Goal: Task Accomplishment & Management: Manage account settings

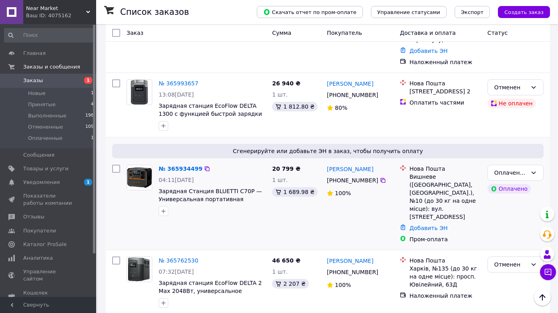
scroll to position [362, 0]
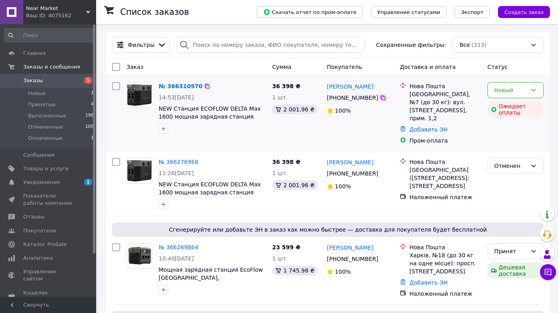
click at [383, 98] on icon at bounding box center [383, 98] width 6 height 6
click at [413, 96] on div "[GEOGRAPHIC_DATA], №7 (до 30 кг): вул. [STREET_ADDRESS], прим. 1,2" at bounding box center [445, 106] width 72 height 32
drag, startPoint x: 413, startPoint y: 96, endPoint x: 428, endPoint y: 113, distance: 23.2
click at [428, 113] on div "Івано-Франківськ, №7 (до 30 кг): вул. Б. Лепкого, 6а, прим. 1,2" at bounding box center [445, 106] width 72 height 32
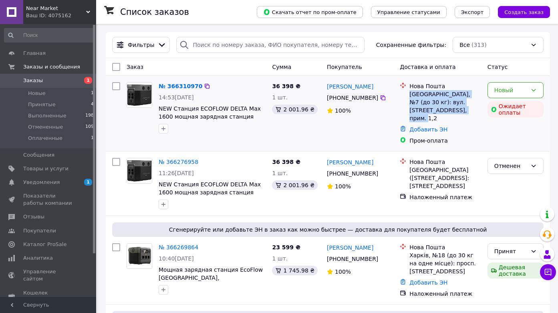
drag, startPoint x: 428, startPoint y: 113, endPoint x: 415, endPoint y: 92, distance: 25.0
click at [415, 92] on div "Івано-Франківськ, №7 (до 30 кг): вул. Б. Лепкого, 6а, прим. 1,2" at bounding box center [445, 106] width 72 height 32
drag, startPoint x: 415, startPoint y: 92, endPoint x: 431, endPoint y: 109, distance: 23.5
click at [431, 109] on div "Івано-Франківськ, №7 (до 30 кг): вул. Б. Лепкого, 6а, прим. 1,2" at bounding box center [445, 106] width 72 height 32
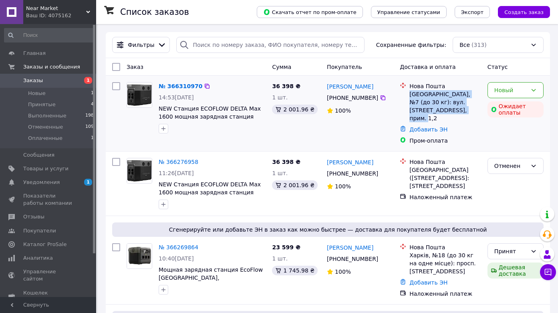
click at [431, 109] on div "Івано-Франківськ, №7 (до 30 кг): вул. Б. Лепкого, 6а, прим. 1,2" at bounding box center [445, 106] width 72 height 32
drag, startPoint x: 431, startPoint y: 109, endPoint x: 421, endPoint y: 93, distance: 18.8
click at [421, 93] on div "Івано-Франківськ, №7 (до 30 кг): вул. Б. Лепкого, 6а, прим. 1,2" at bounding box center [445, 106] width 72 height 32
drag, startPoint x: 421, startPoint y: 93, endPoint x: 435, endPoint y: 108, distance: 20.4
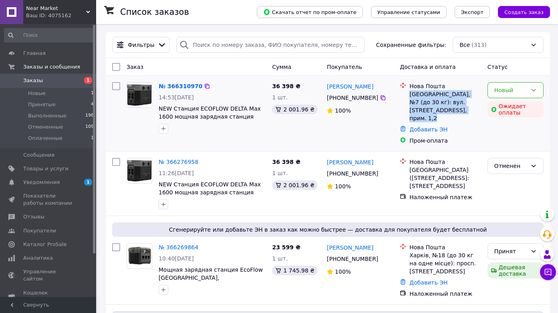
click at [436, 108] on div "[GEOGRAPHIC_DATA], №7 (до 30 кг): вул. [STREET_ADDRESS], прим. 1,2" at bounding box center [445, 106] width 72 height 32
click at [432, 109] on div "[GEOGRAPHIC_DATA], №7 (до 30 кг): вул. [STREET_ADDRESS], прим. 1,2" at bounding box center [445, 106] width 72 height 32
drag, startPoint x: 432, startPoint y: 109, endPoint x: 420, endPoint y: 95, distance: 18.4
click at [420, 95] on div "[GEOGRAPHIC_DATA], №7 (до 30 кг): вул. [STREET_ADDRESS], прим. 1,2" at bounding box center [445, 106] width 72 height 32
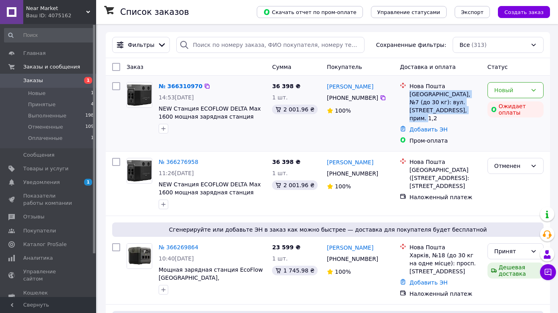
drag, startPoint x: 420, startPoint y: 95, endPoint x: 430, endPoint y: 109, distance: 17.3
click at [430, 109] on div "[GEOGRAPHIC_DATA], №7 (до 30 кг): вул. [STREET_ADDRESS], прим. 1,2" at bounding box center [445, 106] width 72 height 32
drag, startPoint x: 430, startPoint y: 109, endPoint x: 420, endPoint y: 96, distance: 16.4
click at [420, 96] on div "[GEOGRAPHIC_DATA], №7 (до 30 кг): вул. [STREET_ADDRESS], прим. 1,2" at bounding box center [445, 106] width 72 height 32
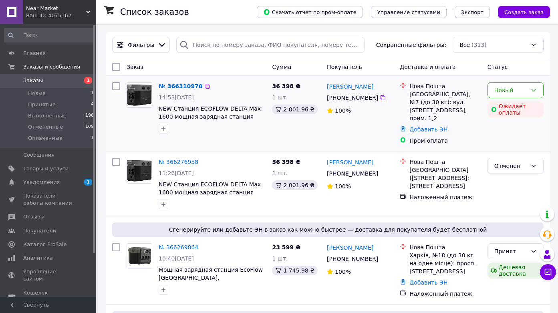
click at [382, 115] on div "100%" at bounding box center [360, 110] width 66 height 11
click at [433, 112] on div "[GEOGRAPHIC_DATA], №7 (до 30 кг): вул. [STREET_ADDRESS], прим. 1,2" at bounding box center [445, 106] width 72 height 32
drag, startPoint x: 433, startPoint y: 112, endPoint x: 416, endPoint y: 95, distance: 23.8
click at [416, 95] on div "[GEOGRAPHIC_DATA], №7 (до 30 кг): вул. [STREET_ADDRESS], прим. 1,2" at bounding box center [445, 106] width 72 height 32
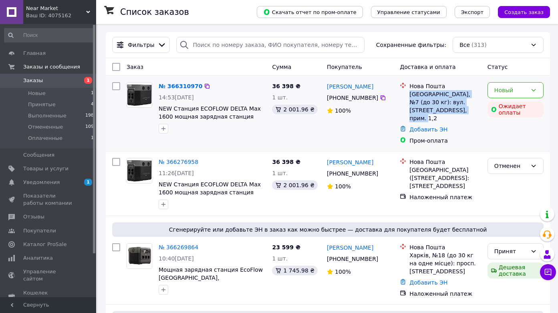
drag, startPoint x: 416, startPoint y: 95, endPoint x: 432, endPoint y: 111, distance: 22.1
click at [432, 111] on div "[GEOGRAPHIC_DATA], №7 (до 30 кг): вул. [STREET_ADDRESS], прим. 1,2" at bounding box center [445, 106] width 72 height 32
drag, startPoint x: 432, startPoint y: 111, endPoint x: 415, endPoint y: 96, distance: 22.2
click at [415, 96] on div "[GEOGRAPHIC_DATA], №7 (до 30 кг): вул. [STREET_ADDRESS], прим. 1,2" at bounding box center [445, 106] width 72 height 32
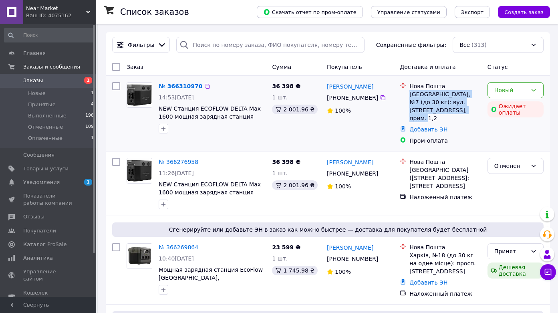
click at [415, 96] on div "[GEOGRAPHIC_DATA], №7 (до 30 кг): вул. [STREET_ADDRESS], прим. 1,2" at bounding box center [445, 106] width 72 height 32
drag, startPoint x: 415, startPoint y: 96, endPoint x: 427, endPoint y: 108, distance: 17.0
click at [427, 108] on div "[GEOGRAPHIC_DATA], №7 (до 30 кг): вул. [STREET_ADDRESS], прим. 1,2" at bounding box center [445, 106] width 72 height 32
click at [427, 108] on div "[GEOGRAPHIC_DATA], №7 (до 30 кг): вул. Б. [STREET_ADDRESS], прим. 1,2" at bounding box center [445, 106] width 72 height 32
drag, startPoint x: 427, startPoint y: 108, endPoint x: 414, endPoint y: 96, distance: 17.6
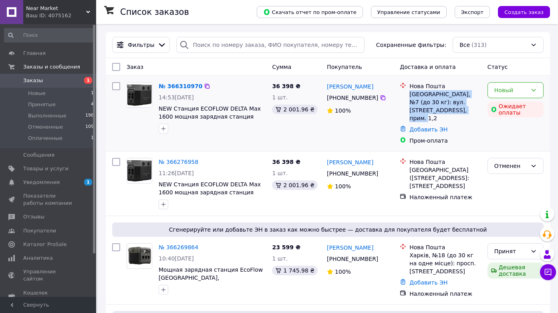
click at [414, 96] on div "[GEOGRAPHIC_DATA], №7 (до 30 кг): вул. Б. [STREET_ADDRESS], прим. 1,2" at bounding box center [445, 106] width 72 height 32
drag, startPoint x: 414, startPoint y: 96, endPoint x: 428, endPoint y: 110, distance: 19.8
click at [428, 110] on div "[GEOGRAPHIC_DATA], №7 (до 30 кг): вул. Б. [STREET_ADDRESS], прим. 1,2" at bounding box center [445, 106] width 72 height 32
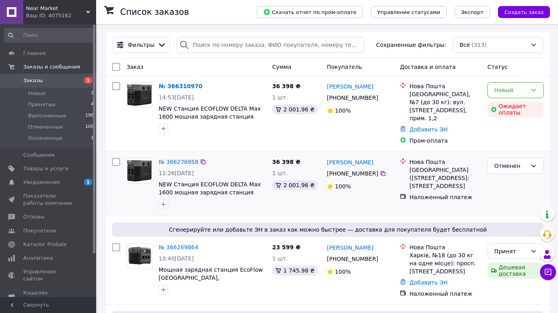
click at [421, 166] on div "[GEOGRAPHIC_DATA] ([STREET_ADDRESS]: ул. [STREET_ADDRESS]" at bounding box center [445, 178] width 72 height 24
click at [420, 166] on div "[GEOGRAPHIC_DATA] ([STREET_ADDRESS]: ул. [STREET_ADDRESS]" at bounding box center [445, 178] width 72 height 24
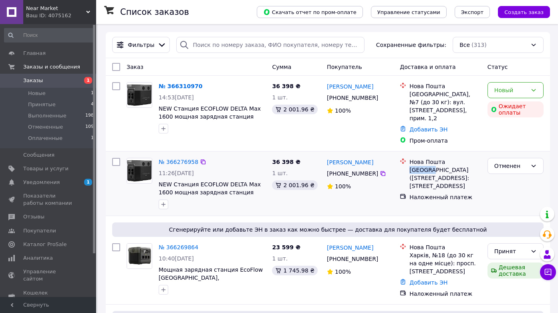
click at [420, 166] on div "[GEOGRAPHIC_DATA] ([STREET_ADDRESS]: ул. [STREET_ADDRESS]" at bounding box center [445, 178] width 72 height 24
drag, startPoint x: 420, startPoint y: 164, endPoint x: 454, endPoint y: 189, distance: 42.9
click at [454, 189] on ul "Нова Пошта Полтава (Полтавская обл.), №29: ул. Ахтырский Путь, 18а Наложенный п…" at bounding box center [440, 179] width 81 height 46
click at [454, 193] on div "Наложенный платеж" at bounding box center [445, 197] width 72 height 8
drag, startPoint x: 454, startPoint y: 189, endPoint x: 424, endPoint y: 163, distance: 40.0
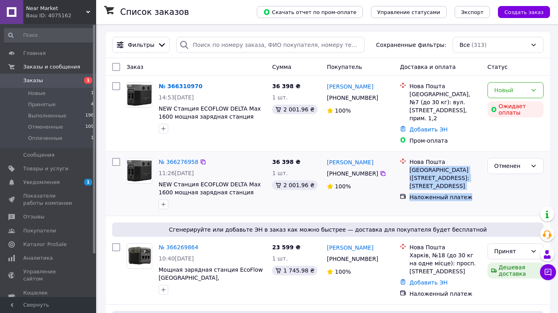
click at [424, 163] on ul "Нова Пошта Полтава (Полтавская обл.), №29: ул. Ахтырский Путь, 18а Наложенный п…" at bounding box center [440, 179] width 81 height 46
click at [424, 166] on div "[GEOGRAPHIC_DATA] ([STREET_ADDRESS]: ул. [STREET_ADDRESS]" at bounding box center [445, 178] width 72 height 24
drag, startPoint x: 424, startPoint y: 163, endPoint x: 453, endPoint y: 188, distance: 38.6
click at [453, 188] on ul "Нова Пошта Полтава (Полтавская обл.), №29: ул. Ахтырский Путь, 18а Наложенный п…" at bounding box center [440, 179] width 81 height 46
click at [453, 193] on div "Наложенный платеж" at bounding box center [445, 197] width 72 height 8
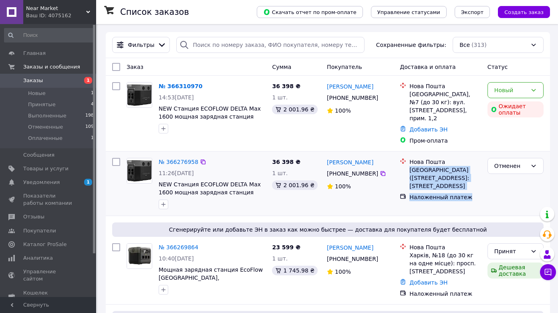
drag, startPoint x: 453, startPoint y: 188, endPoint x: 418, endPoint y: 161, distance: 44.9
click at [418, 161] on ul "Нова Пошта Полтава (Полтавская обл.), №29: ул. Ахтырский Путь, 18а Наложенный п…" at bounding box center [440, 179] width 81 height 46
click at [418, 166] on div "[GEOGRAPHIC_DATA] ([STREET_ADDRESS]: ул. [STREET_ADDRESS]" at bounding box center [445, 178] width 72 height 24
drag, startPoint x: 418, startPoint y: 161, endPoint x: 449, endPoint y: 187, distance: 41.0
click at [449, 187] on ul "Нова Пошта Полтава (Полтавская обл.), №29: ул. Ахтырский Путь, 18а Наложенный п…" at bounding box center [440, 179] width 81 height 46
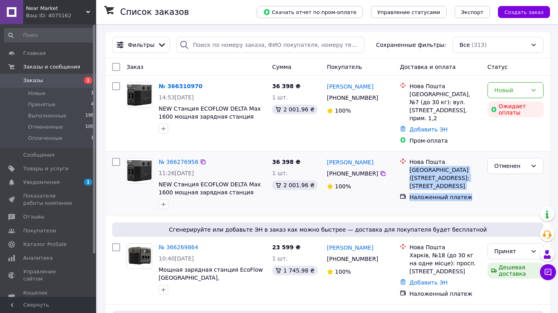
click at [449, 193] on div "Наложенный платеж" at bounding box center [445, 197] width 72 height 8
drag, startPoint x: 449, startPoint y: 187, endPoint x: 424, endPoint y: 165, distance: 33.5
click at [424, 165] on ul "Нова Пошта Полтава (Полтавская обл.), №29: ул. Ахтырский Путь, 18а Наложенный п…" at bounding box center [440, 179] width 81 height 46
click at [424, 166] on div "[GEOGRAPHIC_DATA] ([STREET_ADDRESS]: ул. [STREET_ADDRESS]" at bounding box center [445, 178] width 72 height 24
drag, startPoint x: 424, startPoint y: 165, endPoint x: 462, endPoint y: 194, distance: 47.3
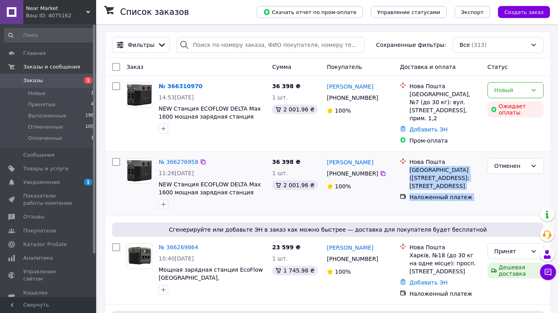
click at [462, 194] on ul "Нова Пошта Полтава (Полтавская обл.), №29: ул. Ахтырский Путь, 18а Наложенный п…" at bounding box center [440, 179] width 81 height 46
click at [461, 193] on div "Наложенный платеж" at bounding box center [445, 197] width 72 height 8
drag, startPoint x: 461, startPoint y: 189, endPoint x: 418, endPoint y: 163, distance: 50.1
click at [418, 163] on ul "Нова Пошта Полтава (Полтавская обл.), №29: ул. Ахтырский Путь, 18а Наложенный п…" at bounding box center [440, 179] width 81 height 46
click at [418, 166] on div "[GEOGRAPHIC_DATA] ([STREET_ADDRESS]: ул. [STREET_ADDRESS]" at bounding box center [445, 178] width 72 height 24
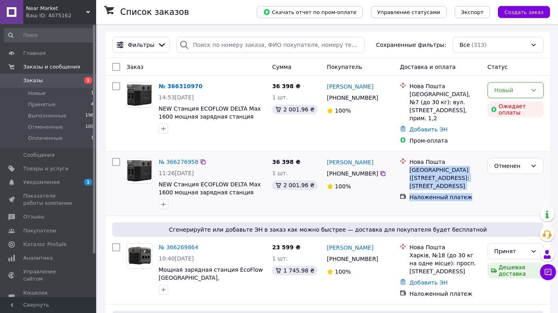
drag, startPoint x: 418, startPoint y: 163, endPoint x: 451, endPoint y: 186, distance: 40.2
click at [451, 186] on ul "Нова Пошта Полтава (Полтавская обл.), №29: ул. Ахтырский Путь, 18а Наложенный п…" at bounding box center [440, 179] width 81 height 46
click at [451, 193] on div "Наложенный платеж" at bounding box center [445, 197] width 72 height 8
drag, startPoint x: 451, startPoint y: 186, endPoint x: 420, endPoint y: 163, distance: 39.2
click at [420, 163] on ul "Нова Пошта Полтава (Полтавская обл.), №29: ул. Ахтырский Путь, 18а Наложенный п…" at bounding box center [440, 179] width 81 height 46
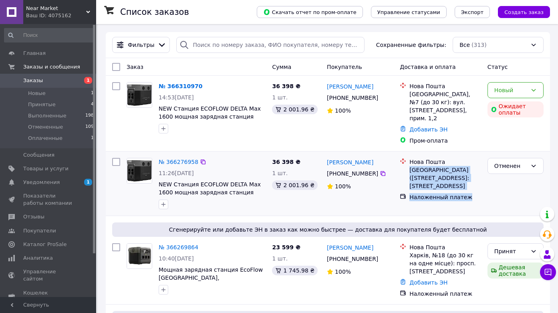
click at [420, 166] on div "[GEOGRAPHIC_DATA] ([STREET_ADDRESS]: ул. [STREET_ADDRESS]" at bounding box center [445, 178] width 72 height 24
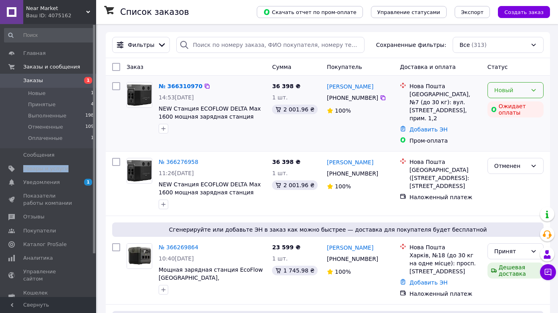
click at [510, 90] on div "Новый" at bounding box center [510, 90] width 33 height 9
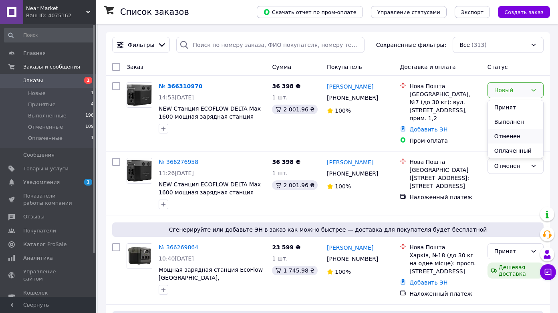
click at [513, 139] on li "Отменен" at bounding box center [515, 136] width 55 height 14
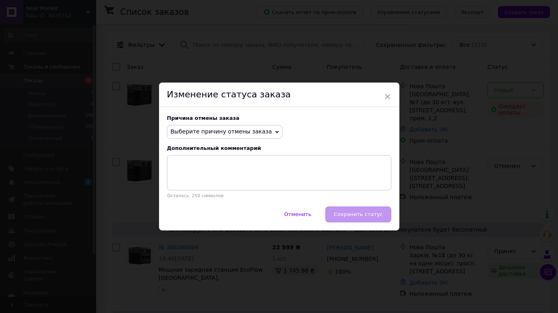
click at [257, 135] on span "Выберите причину отмены заказа" at bounding box center [221, 131] width 101 height 6
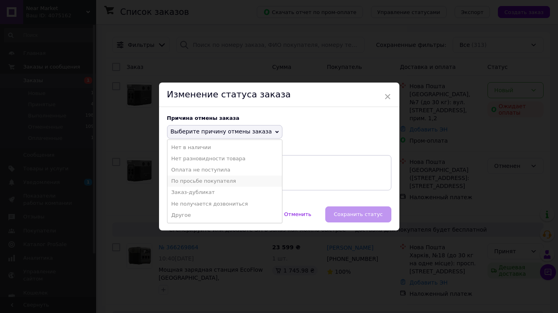
click at [261, 180] on li "По просьбе покупателя" at bounding box center [224, 180] width 115 height 11
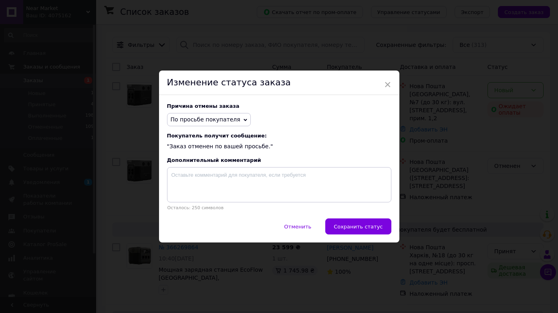
click at [360, 215] on div "Причина отмены заказа По просьбе покупателя Нет в наличии Нет разновидности тов…" at bounding box center [279, 156] width 240 height 123
click at [360, 227] on span "Сохранить статус" at bounding box center [358, 226] width 49 height 6
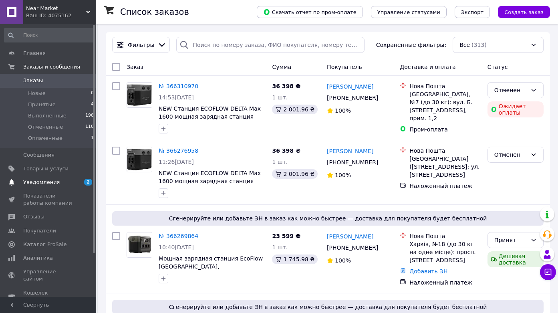
click at [66, 181] on span "Уведомления" at bounding box center [48, 182] width 51 height 7
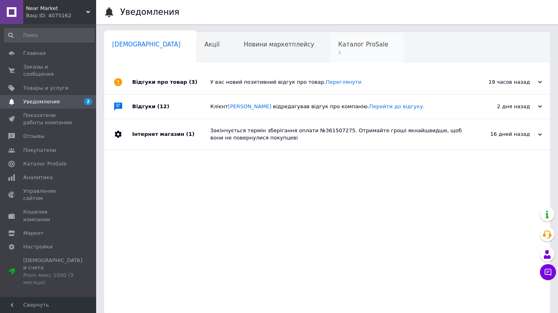
click at [330, 45] on div "Каталог ProSale 2" at bounding box center [367, 47] width 74 height 30
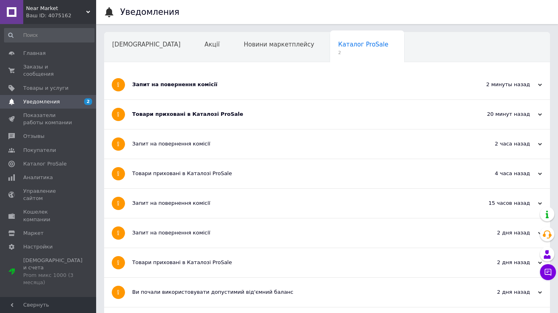
click at [266, 94] on div "Запит на повернення комісії" at bounding box center [297, 84] width 330 height 29
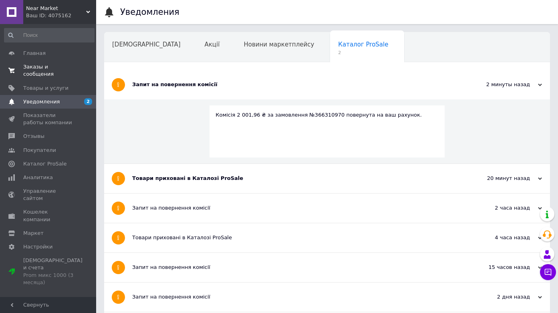
click at [70, 80] on link "Заказы и сообщения 0 0" at bounding box center [49, 70] width 99 height 21
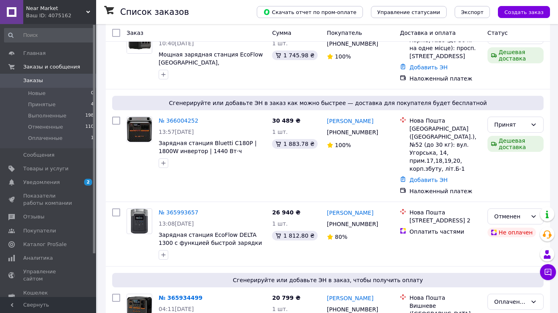
scroll to position [212, 0]
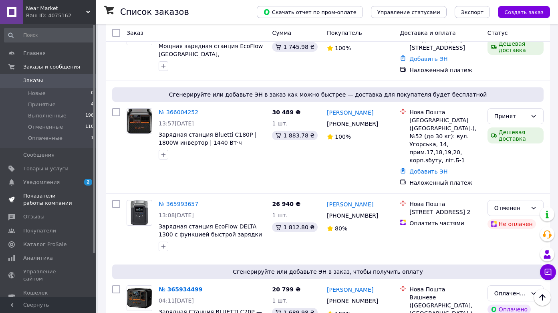
click at [71, 197] on span "Показатели работы компании" at bounding box center [48, 199] width 51 height 14
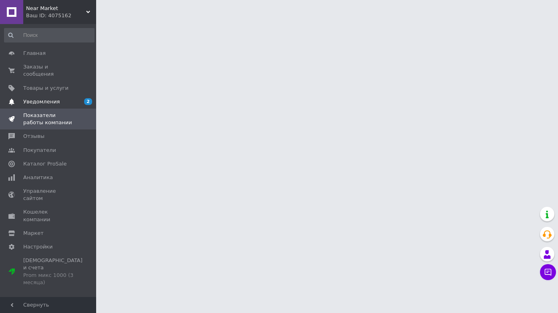
click at [64, 95] on link "Уведомления 2" at bounding box center [49, 102] width 99 height 14
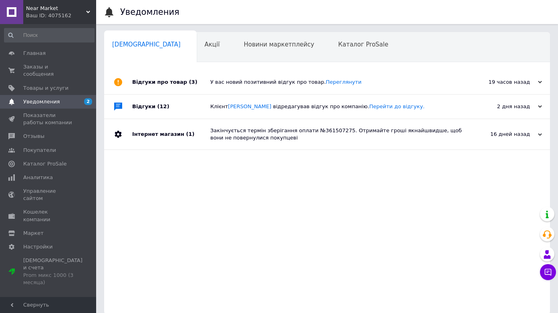
click at [78, 95] on link "Уведомления 2" at bounding box center [49, 102] width 99 height 14
click at [79, 91] on span at bounding box center [85, 87] width 22 height 7
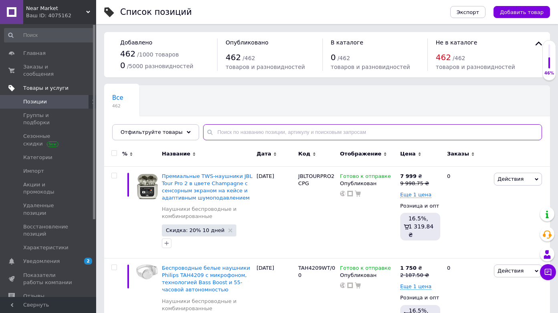
click at [231, 135] on input "text" at bounding box center [372, 132] width 339 height 16
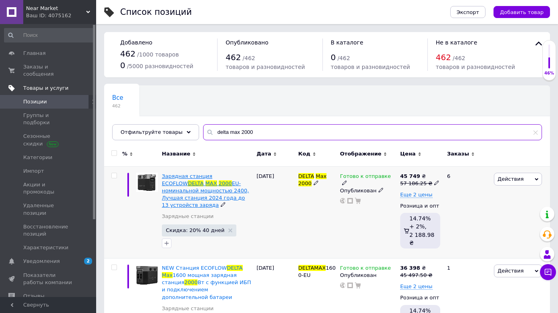
type input "delta max 2000"
click at [225, 183] on span "EU- номинальной мощностью 2400, Лучшая станция 2024 года до 13 устройств заряда" at bounding box center [205, 194] width 87 height 28
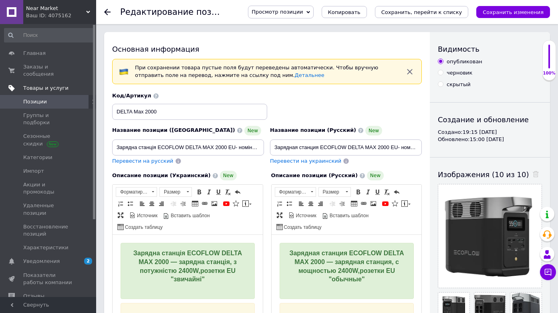
click at [304, 16] on span "Просмотр позиции" at bounding box center [280, 12] width 65 height 13
click at [316, 36] on li "Сохранить и посмотреть на портале" at bounding box center [302, 38] width 109 height 11
click at [107, 15] on div at bounding box center [112, 12] width 16 height 24
click at [107, 10] on icon at bounding box center [107, 12] width 6 height 6
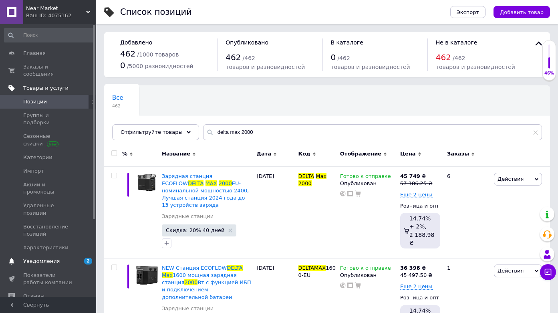
click at [55, 257] on span "Уведомления" at bounding box center [41, 260] width 36 height 7
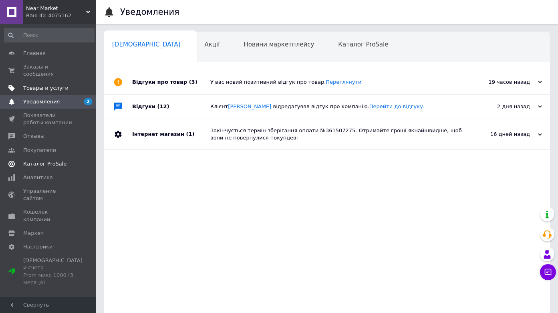
click at [69, 159] on link "Каталог ProSale" at bounding box center [49, 164] width 99 height 14
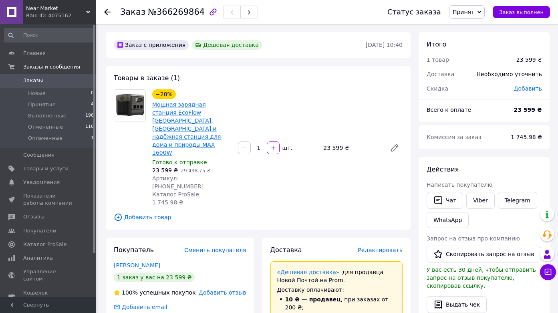
click at [181, 120] on link "Мощная зарядная станция EcoFlow [GEOGRAPHIC_DATA], [GEOGRAPHIC_DATA] и надёжная…" at bounding box center [186, 128] width 68 height 54
click at [110, 14] on div at bounding box center [112, 12] width 16 height 24
click at [107, 14] on icon at bounding box center [107, 12] width 6 height 6
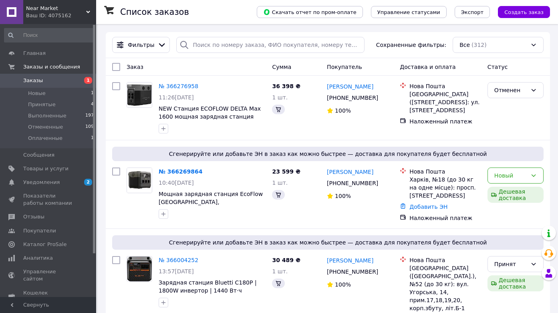
scroll to position [59, 0]
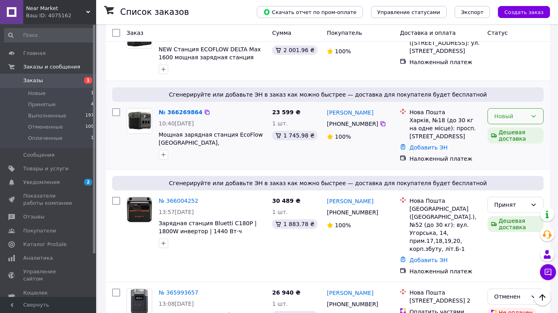
click at [499, 118] on div "Новый" at bounding box center [510, 116] width 33 height 9
click at [503, 131] on li "Принят" at bounding box center [515, 133] width 55 height 14
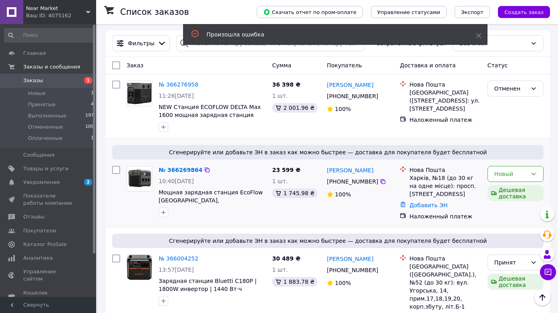
scroll to position [0, 0]
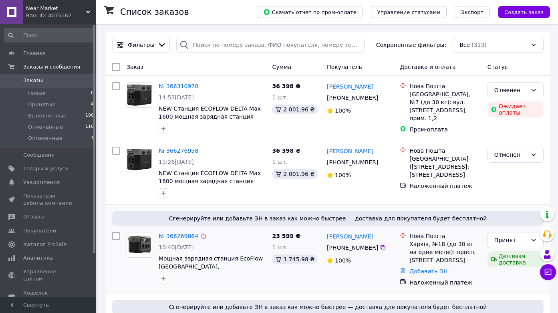
drag, startPoint x: 326, startPoint y: 235, endPoint x: 376, endPoint y: 252, distance: 53.3
click at [376, 252] on div "[PERSON_NAME] [PHONE_NUMBER]%" at bounding box center [360, 259] width 73 height 61
copy div "[PERSON_NAME] [PHONE_NUMBER]"
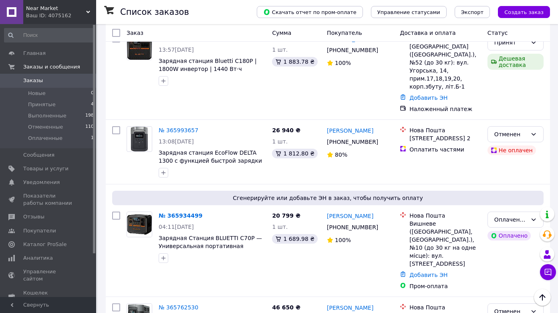
scroll to position [287, 0]
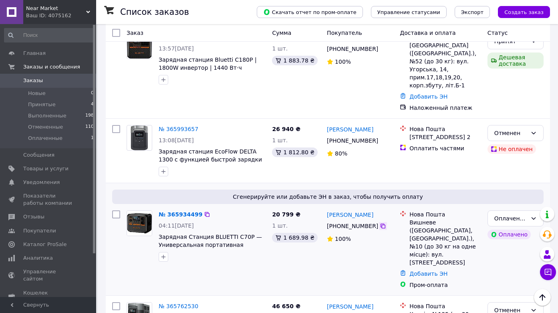
click at [382, 223] on icon at bounding box center [383, 226] width 6 height 6
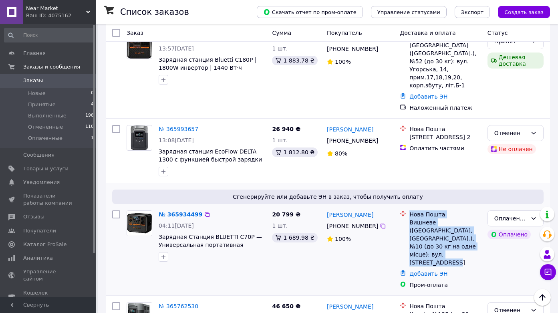
drag, startPoint x: 420, startPoint y: 245, endPoint x: 410, endPoint y: 208, distance: 39.0
click at [410, 210] on div "Нова Пошта Вишневе (Київська обл., Бучанський р-н.), №10 (до 30 кг на одне місц…" at bounding box center [445, 238] width 75 height 56
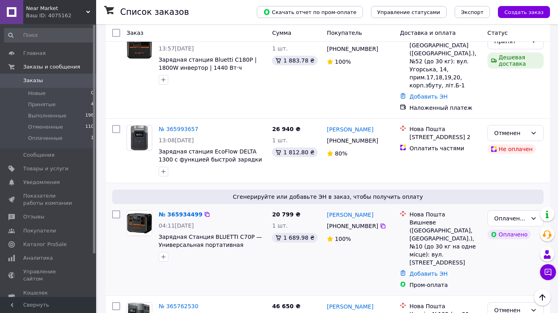
click at [265, 193] on span "Сгенерируйте или добавьте ЭН в заказ, чтобы получить оплату" at bounding box center [327, 197] width 425 height 8
drag, startPoint x: 265, startPoint y: 189, endPoint x: 397, endPoint y: 190, distance: 132.5
click at [397, 193] on span "Сгенерируйте или добавьте ЭН в заказ, чтобы получить оплату" at bounding box center [327, 197] width 425 height 8
drag, startPoint x: 397, startPoint y: 190, endPoint x: 264, endPoint y: 190, distance: 132.9
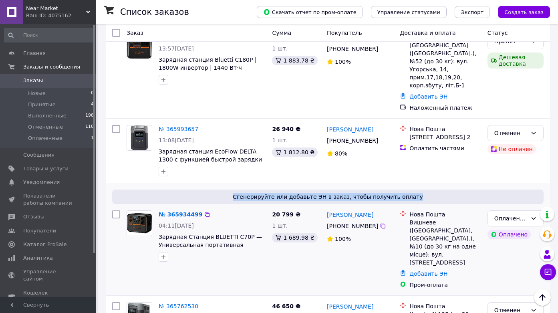
click at [264, 193] on span "Сгенерируйте или добавьте ЭН в заказ, чтобы получить оплату" at bounding box center [327, 197] width 425 height 8
drag, startPoint x: 264, startPoint y: 190, endPoint x: 395, endPoint y: 190, distance: 130.5
click at [395, 193] on span "Сгенерируйте или добавьте ЭН в заказ, чтобы получить оплату" at bounding box center [327, 197] width 425 height 8
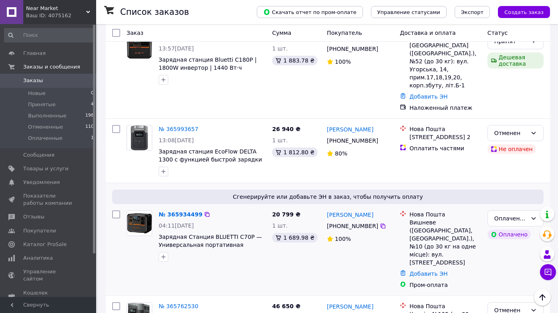
click at [324, 193] on span "Сгенерируйте или добавьте ЭН в заказ, чтобы получить оплату" at bounding box center [327, 197] width 425 height 8
drag, startPoint x: 324, startPoint y: 188, endPoint x: 337, endPoint y: 188, distance: 13.6
click at [337, 193] on span "Сгенерируйте или добавьте ЭН в заказ, чтобы получить оплату" at bounding box center [327, 197] width 425 height 8
click at [374, 221] on div "[PHONE_NUMBER]" at bounding box center [352, 225] width 54 height 11
drag, startPoint x: 374, startPoint y: 221, endPoint x: 328, endPoint y: 209, distance: 47.5
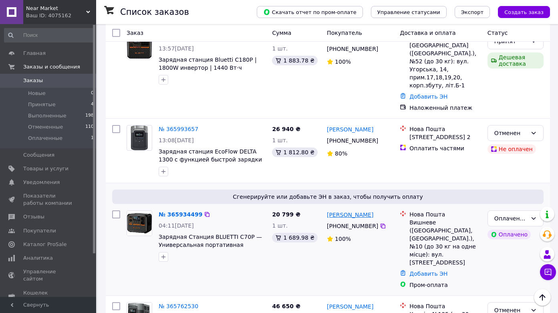
click at [328, 209] on div "Олександр Крехтунов +380 98 635 20 78 100%" at bounding box center [360, 249] width 73 height 85
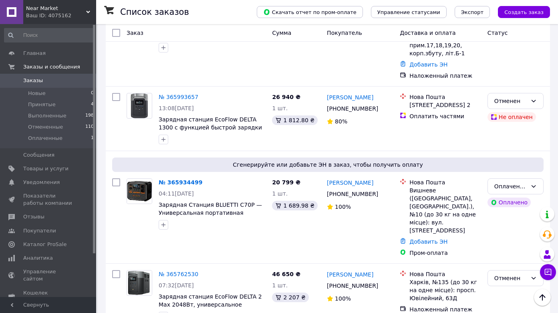
scroll to position [324, 0]
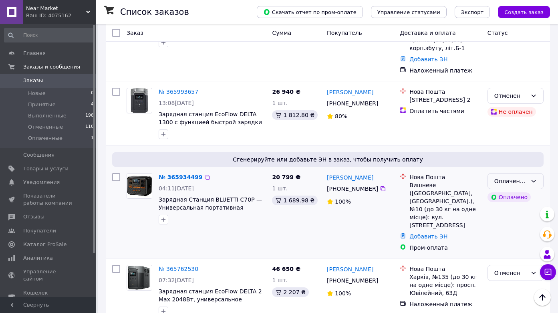
click at [517, 177] on div "Оплаченный" at bounding box center [510, 181] width 33 height 9
click at [514, 189] on li "Принят" at bounding box center [515, 190] width 55 height 14
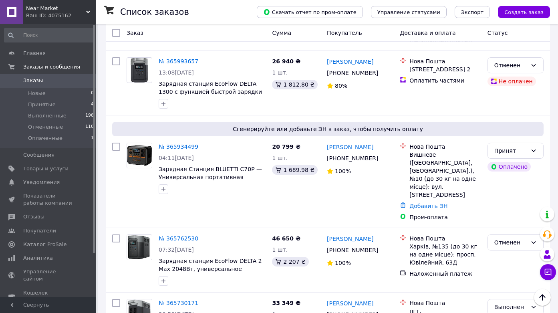
scroll to position [357, 0]
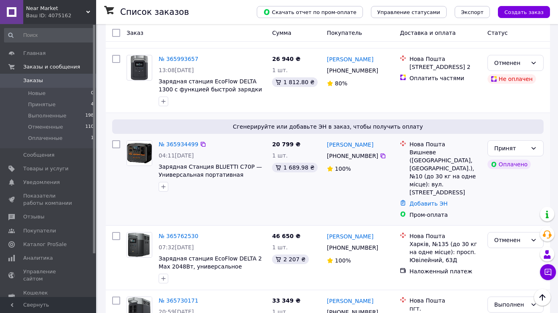
drag, startPoint x: 325, startPoint y: 135, endPoint x: 375, endPoint y: 153, distance: 52.7
click at [375, 153] on div "Олександр Крехтунов +380 98 635 20 78 100%" at bounding box center [360, 179] width 73 height 85
copy div "Олександр Крехтунов +380 98 635 20 78"
click at [311, 182] on div "20 799 ₴ 1 шт. 1 689.98 ₴" at bounding box center [296, 179] width 55 height 85
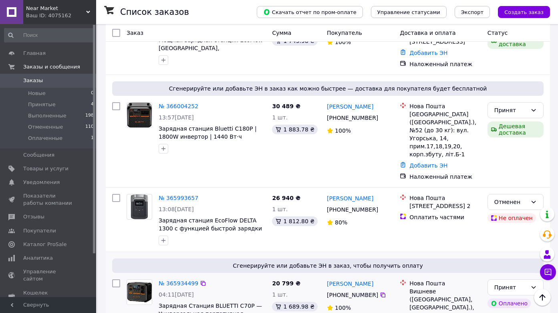
scroll to position [216, 0]
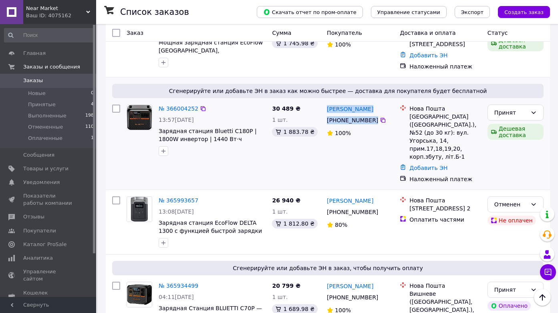
drag, startPoint x: 325, startPoint y: 109, endPoint x: 376, endPoint y: 126, distance: 53.6
click at [376, 126] on div "Віталій Боярський +380 98 967 06 35 100%" at bounding box center [360, 143] width 73 height 85
copy div "Віталій Боярський +380 98 967 06 35"
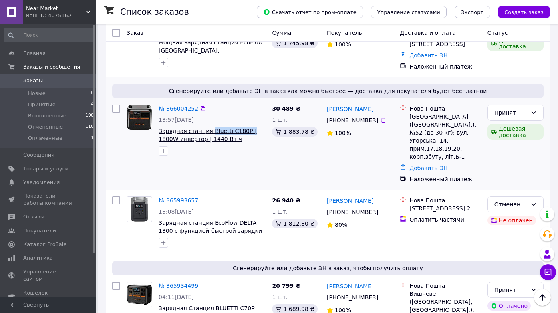
drag, startPoint x: 252, startPoint y: 132, endPoint x: 209, endPoint y: 129, distance: 42.6
click at [209, 129] on span "Зарядная станция Bluetti C180P | 1800W инвертор | 1440 Вт·ч аккумулятор LiFePO4…" at bounding box center [212, 135] width 107 height 16
copy span "Bluetti C180P |"
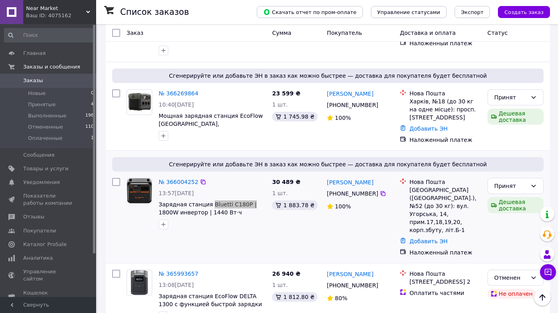
scroll to position [139, 0]
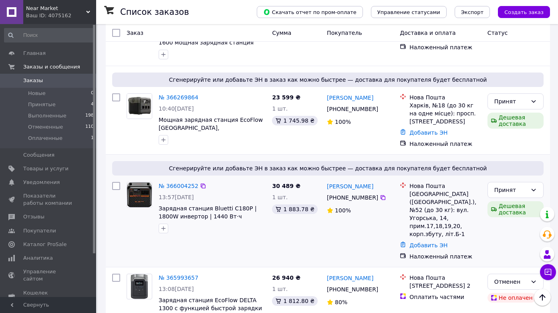
click at [331, 159] on div "Сгенерируйте или добавьте ЭН в заказ как можно быстрее — доставка для покупател…" at bounding box center [328, 211] width 444 height 112
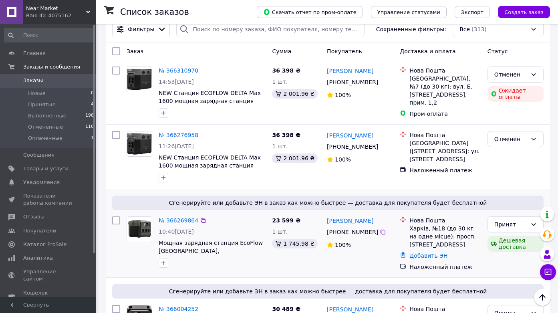
scroll to position [0, 0]
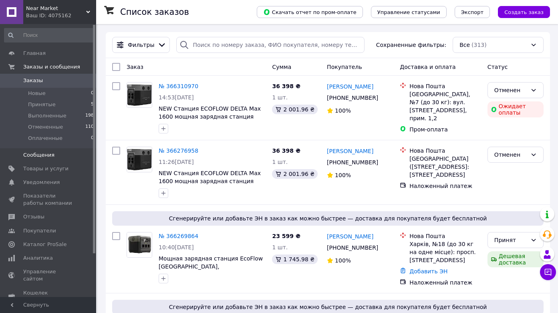
click at [69, 152] on span "Сообщения" at bounding box center [48, 154] width 51 height 7
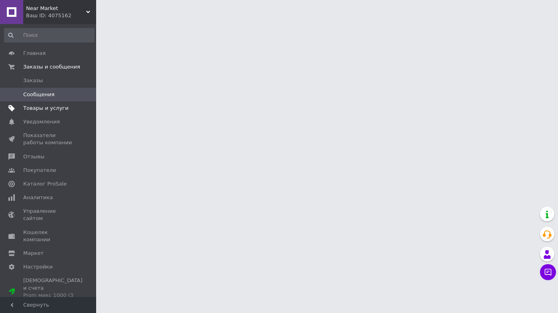
click at [78, 114] on link "Товары и услуги" at bounding box center [49, 108] width 99 height 14
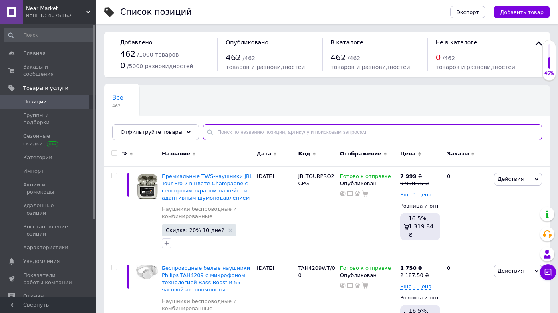
click at [229, 131] on input "text" at bounding box center [372, 132] width 339 height 16
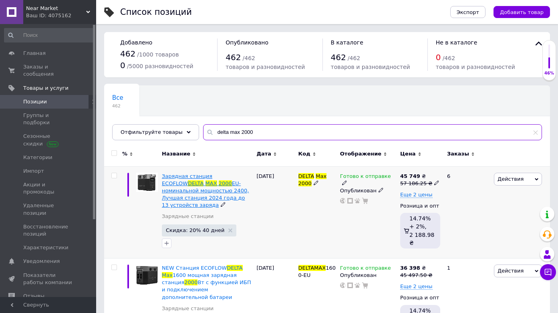
type input "delta max 2000"
click at [225, 192] on span "EU- номинальной мощностью 2400, Лучшая станция 2024 года до 13 устройств заряда" at bounding box center [205, 194] width 87 height 28
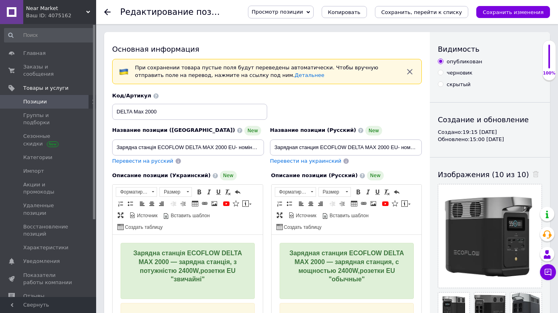
click at [302, 14] on span "Просмотр позиции" at bounding box center [276, 12] width 51 height 6
click at [318, 38] on li "Сохранить и посмотреть на портале" at bounding box center [302, 38] width 109 height 11
click at [105, 11] on use at bounding box center [107, 12] width 6 height 6
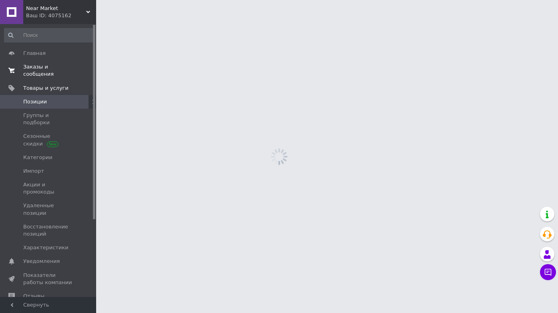
click at [74, 70] on span "Заказы и сообщения" at bounding box center [48, 70] width 51 height 14
